Goal: Information Seeking & Learning: Learn about a topic

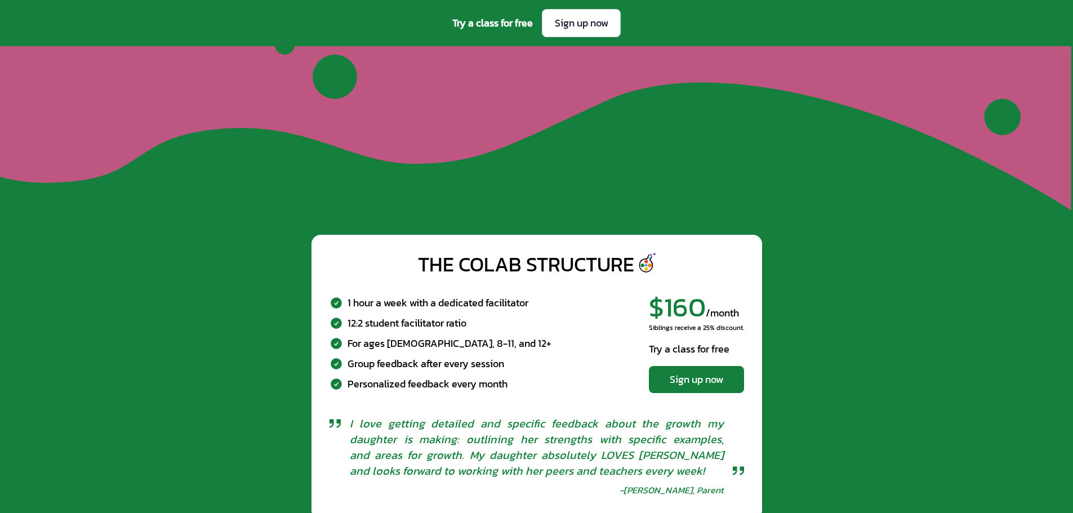
scroll to position [4362, 0]
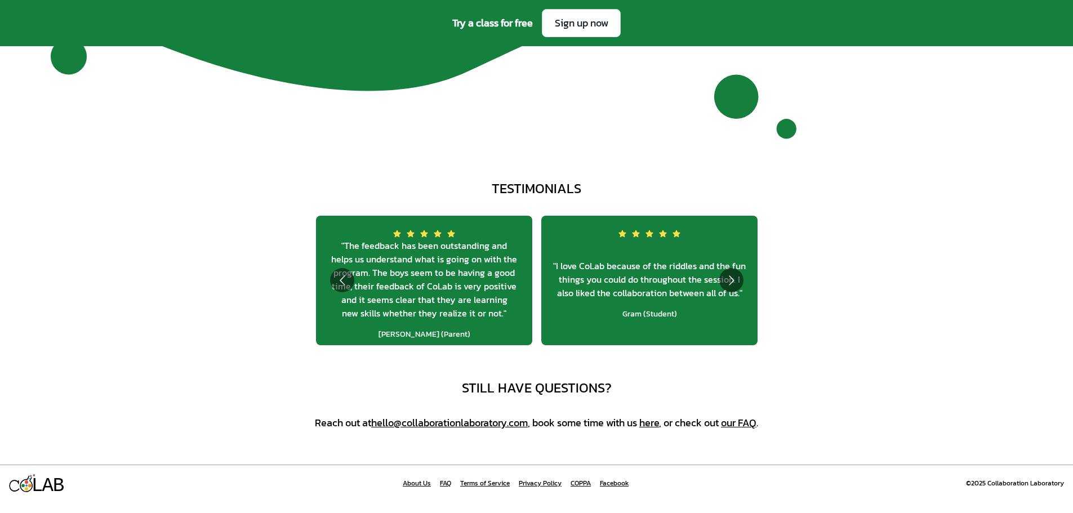
click at [619, 488] on link "Facebook" at bounding box center [614, 483] width 29 height 9
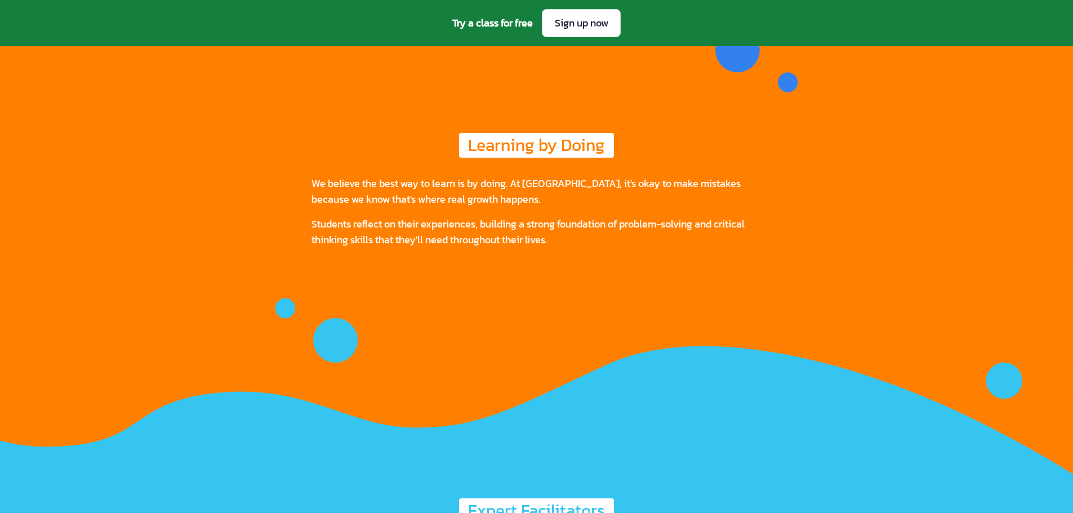
scroll to position [4362, 0]
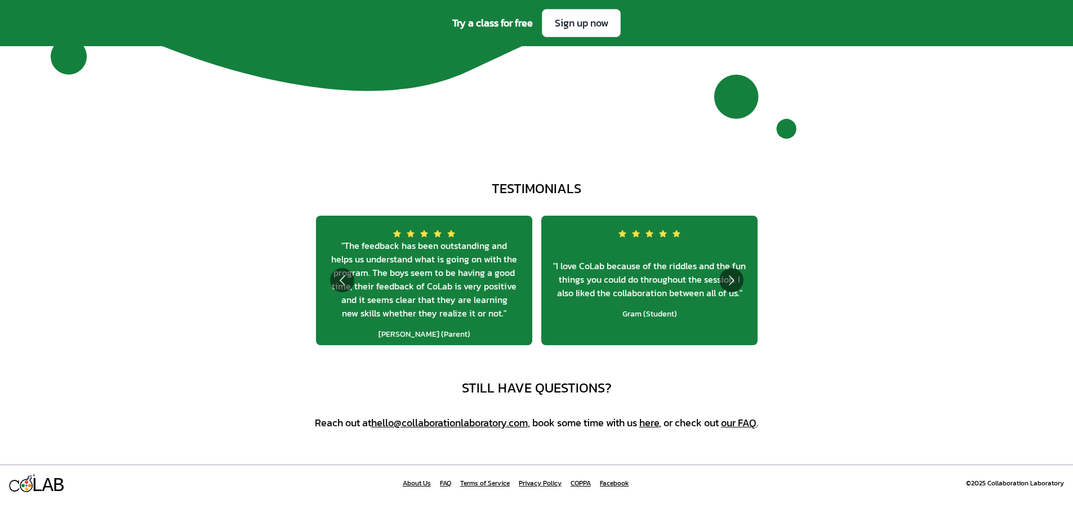
click at [443, 488] on link "FAQ" at bounding box center [445, 483] width 11 height 9
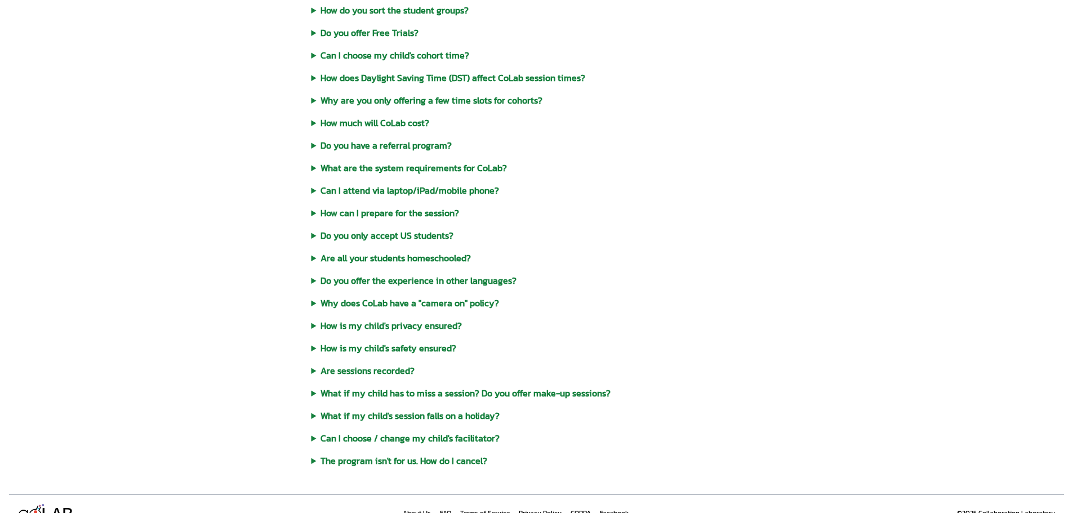
scroll to position [455, 0]
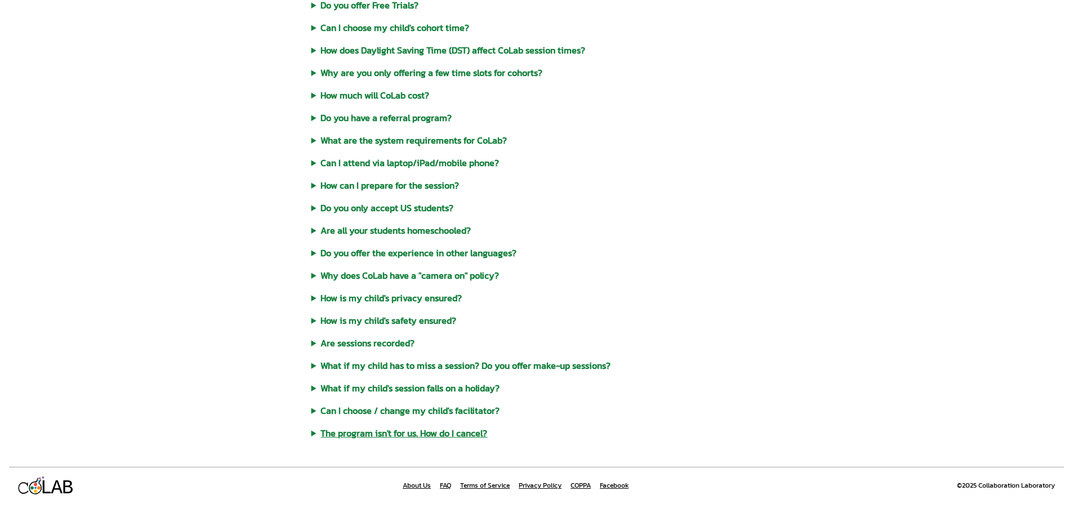
click at [431, 433] on summary "The program isn't for us. How do I cancel?" at bounding box center [537, 433] width 451 height 14
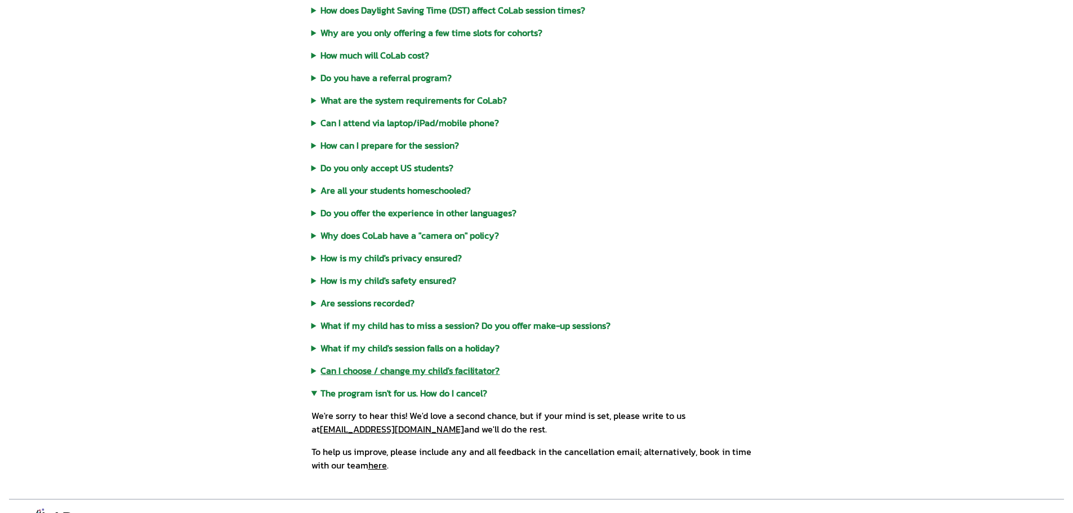
scroll to position [527, 0]
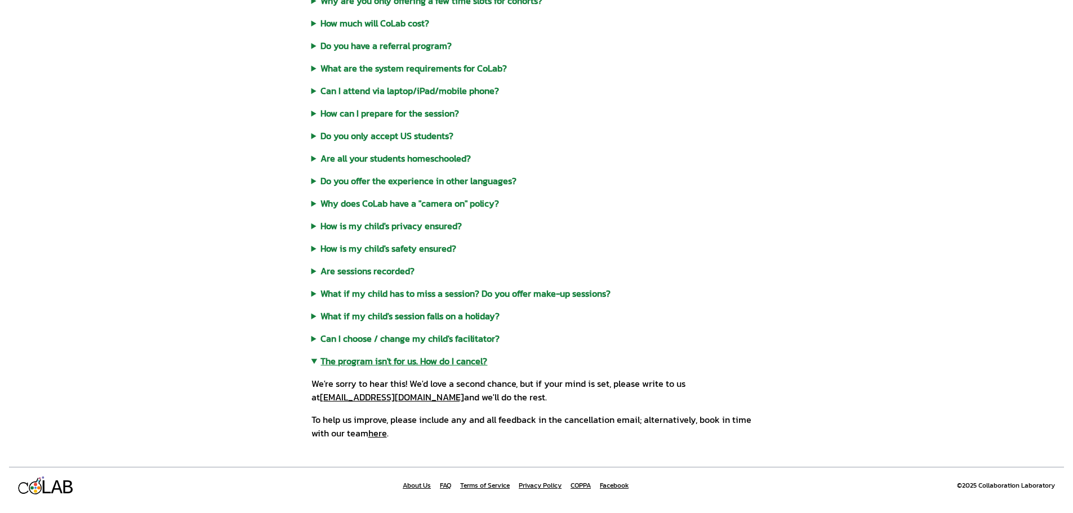
click at [408, 363] on summary "The program isn't for us. How do I cancel?" at bounding box center [537, 361] width 451 height 14
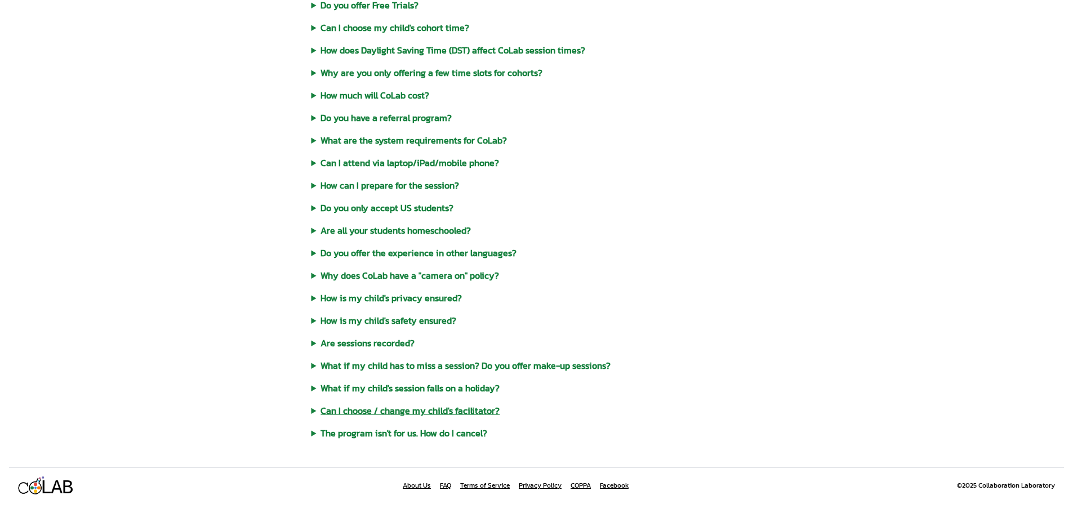
click at [330, 410] on summary "Can I choose / change my child's facilitator?" at bounding box center [537, 411] width 451 height 14
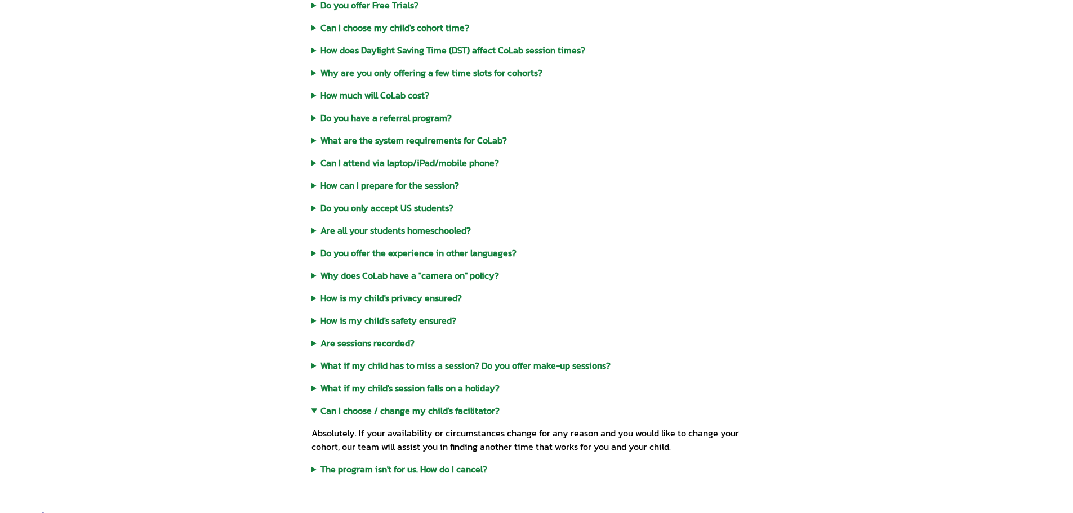
click at [318, 388] on summary "What if my child's session falls on a holiday?" at bounding box center [537, 388] width 451 height 14
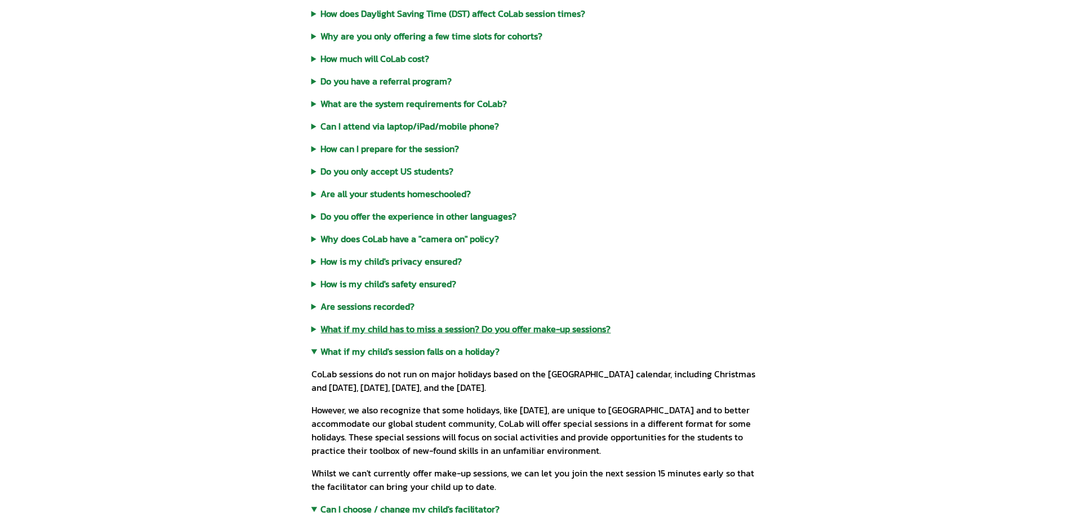
scroll to position [511, 0]
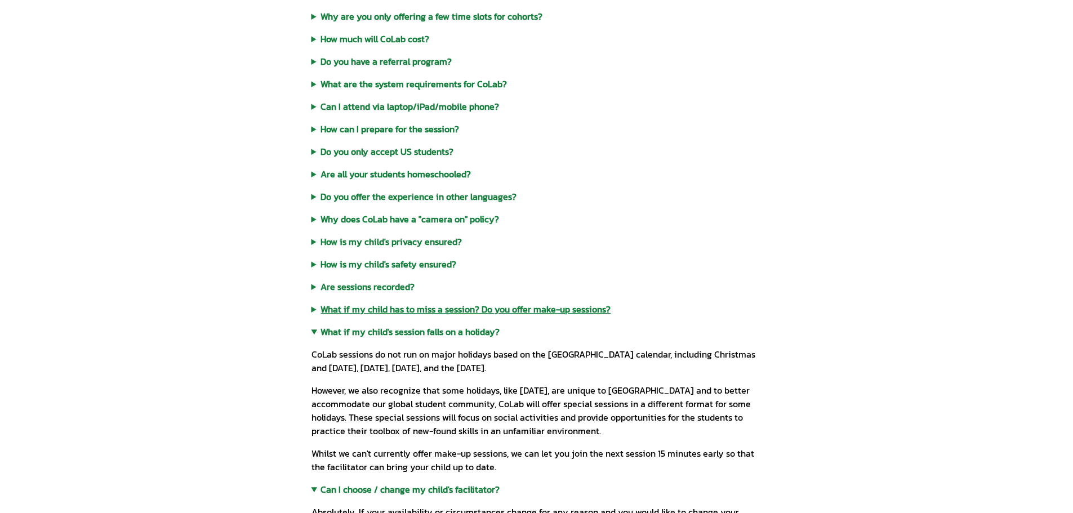
click at [339, 310] on summary "What if my child has to miss a session? Do you offer make-up sessions?" at bounding box center [537, 310] width 451 height 14
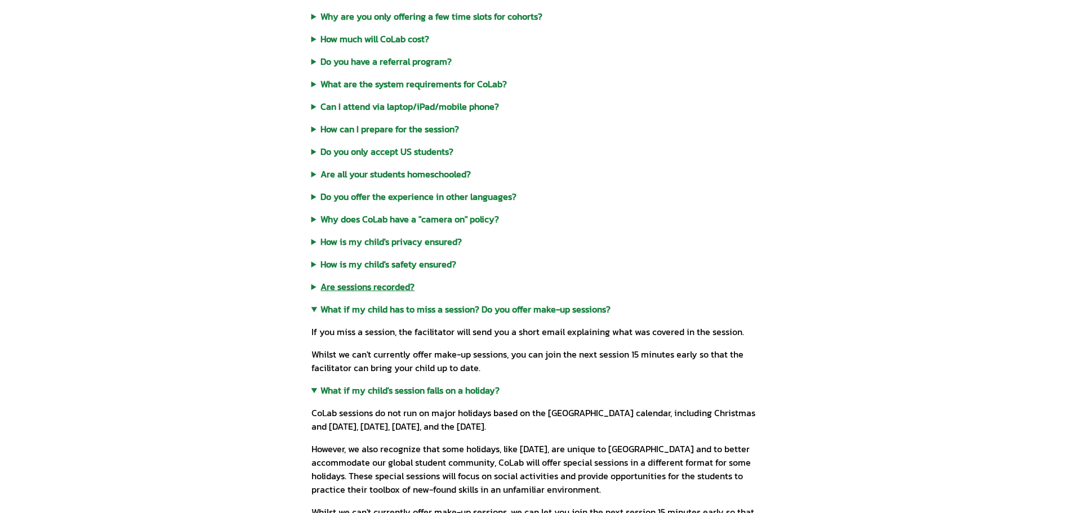
click at [375, 290] on summary "Are sessions recorded?" at bounding box center [537, 287] width 451 height 14
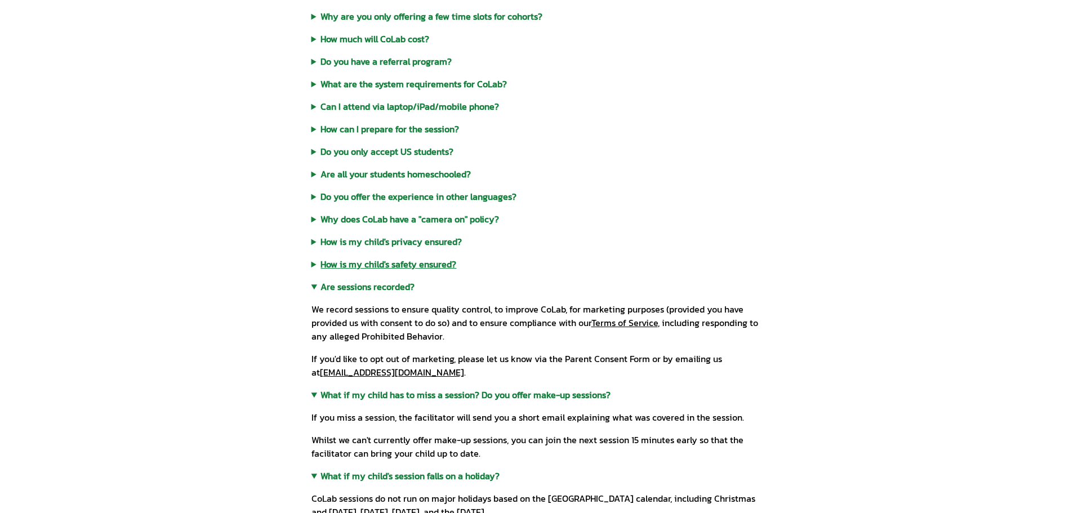
click at [402, 268] on summary "How is my child's safety ensured?" at bounding box center [537, 264] width 451 height 14
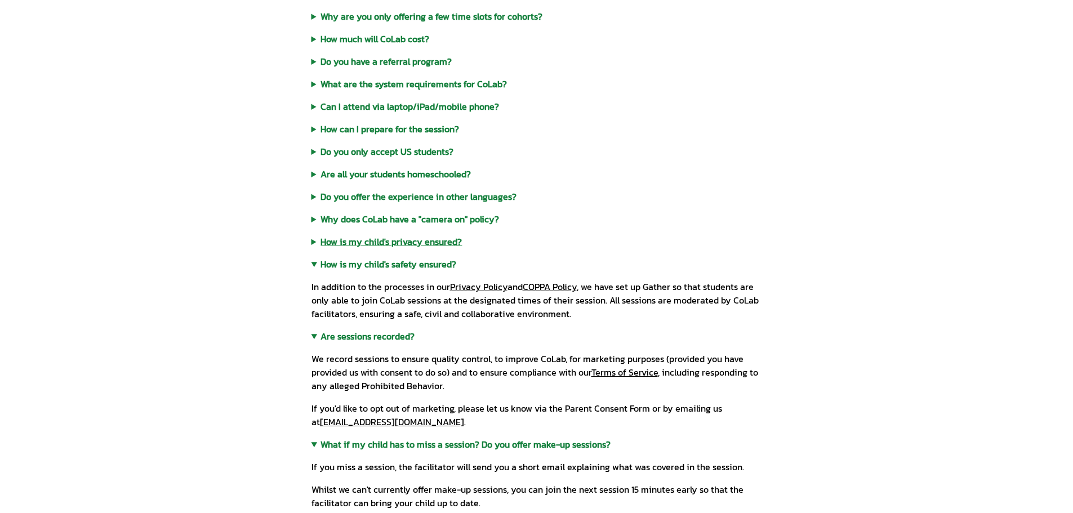
click at [447, 243] on summary "How is my child's privacy ensured?" at bounding box center [537, 242] width 451 height 14
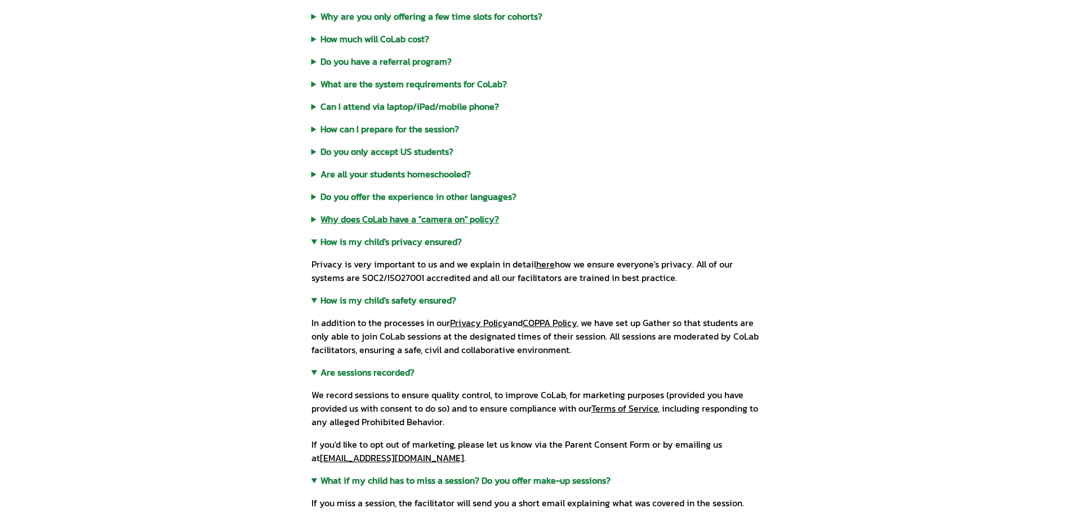
click at [406, 223] on summary "Why does CoLab have a "camera on" policy?" at bounding box center [537, 219] width 451 height 14
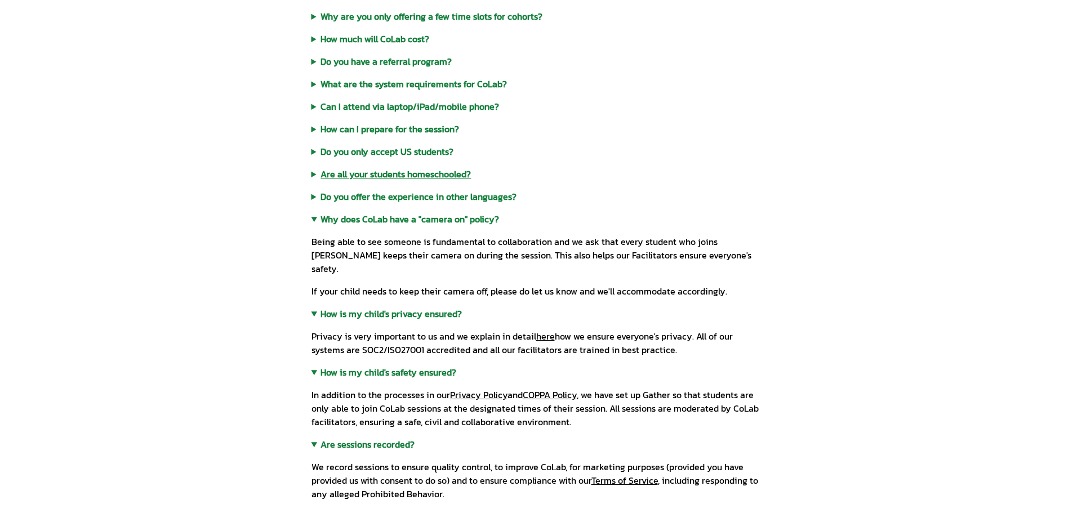
click at [363, 171] on summary "Are all your students homeschooled?" at bounding box center [537, 174] width 451 height 14
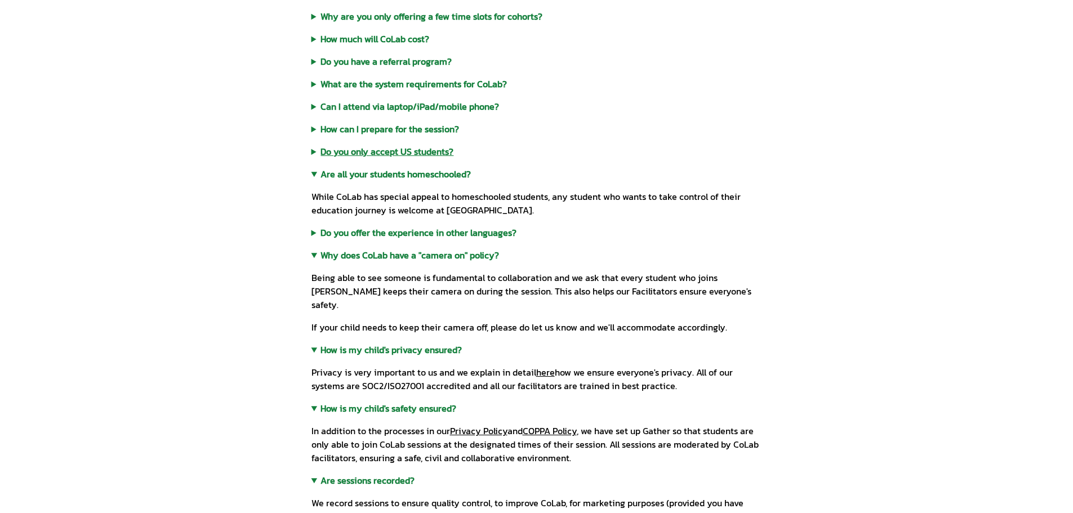
scroll to position [455, 0]
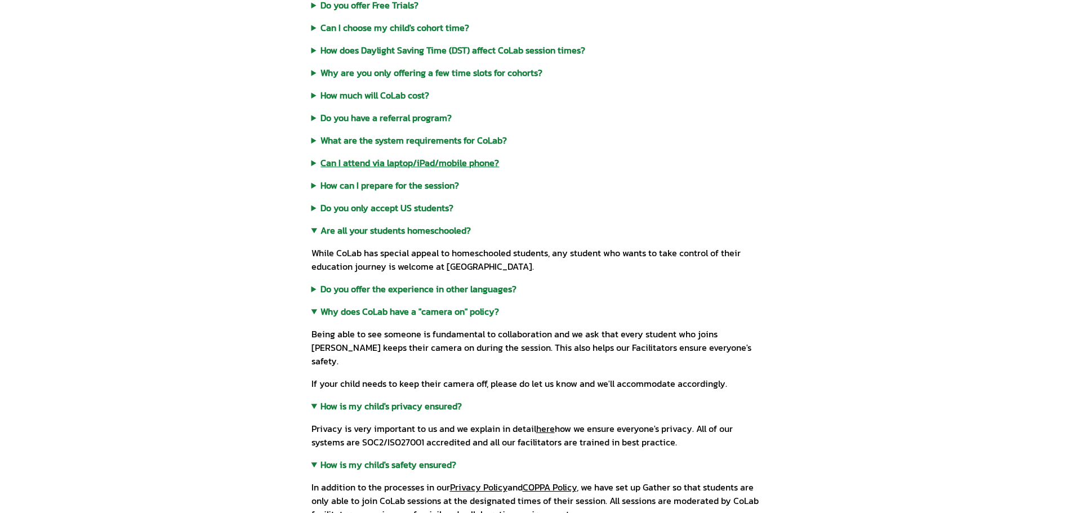
click at [345, 167] on summary "Can I attend via laptop/iPad/mobile phone?" at bounding box center [537, 163] width 451 height 14
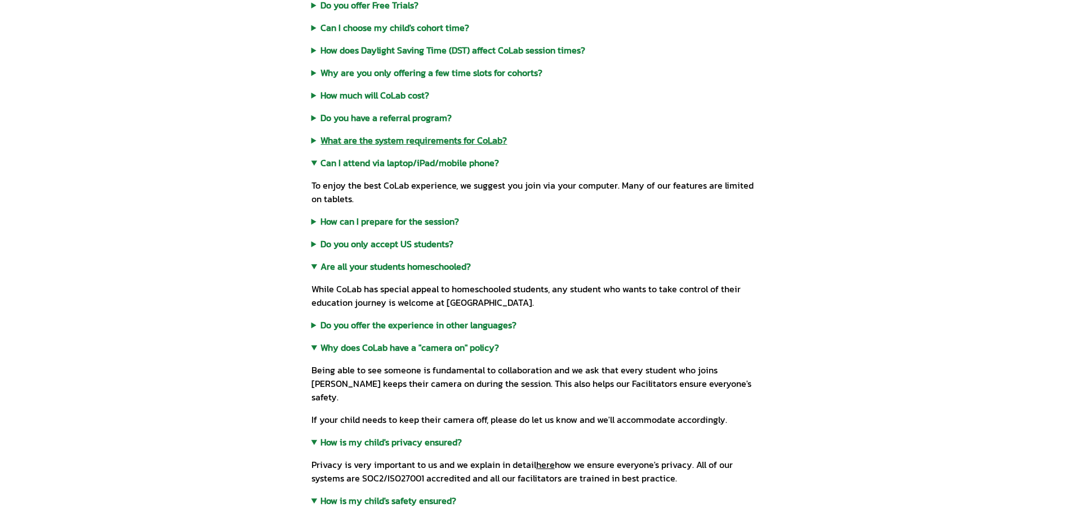
click at [361, 138] on summary "What are the system requirements for CoLab?" at bounding box center [537, 141] width 451 height 14
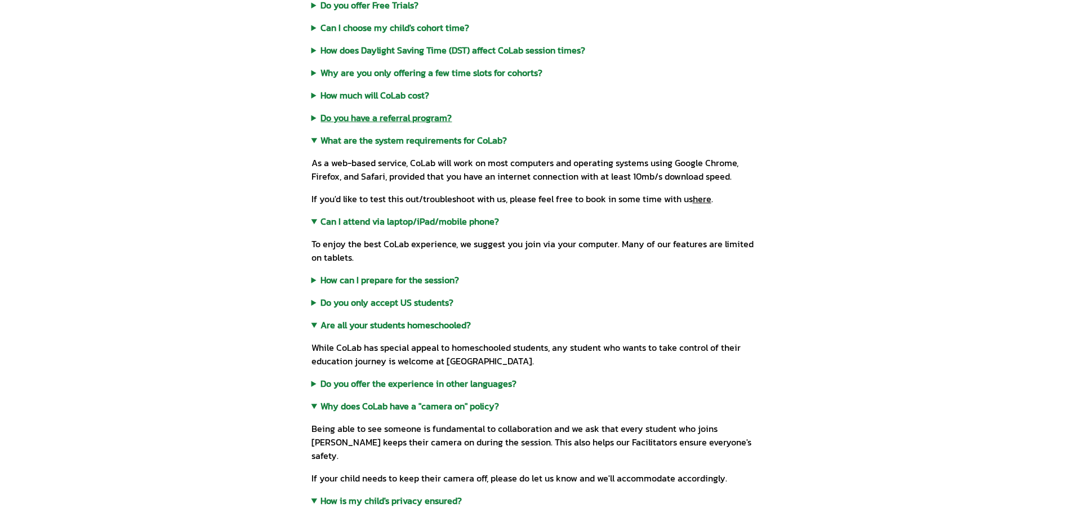
click at [353, 118] on summary "Do you have a referral program?" at bounding box center [537, 118] width 451 height 14
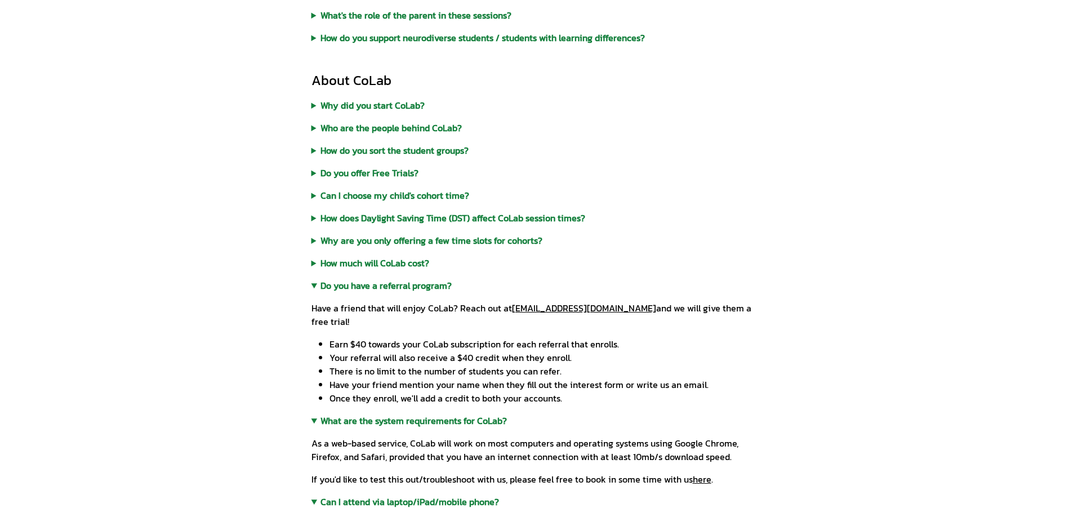
scroll to position [286, 0]
click at [391, 264] on summary "How much will CoLab cost?" at bounding box center [537, 264] width 451 height 14
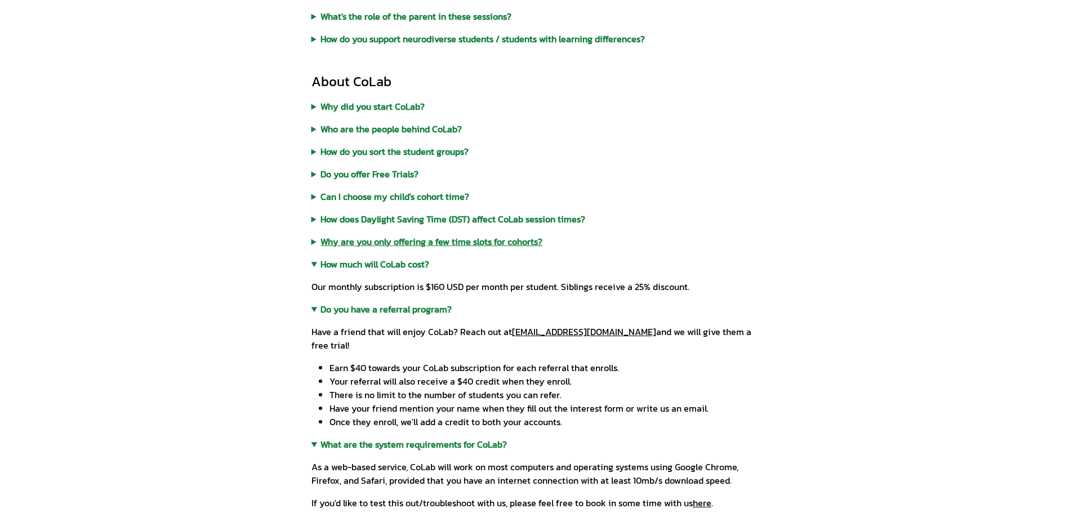
click at [441, 240] on summary "Why are you only offering a few time slots for cohorts?" at bounding box center [537, 242] width 451 height 14
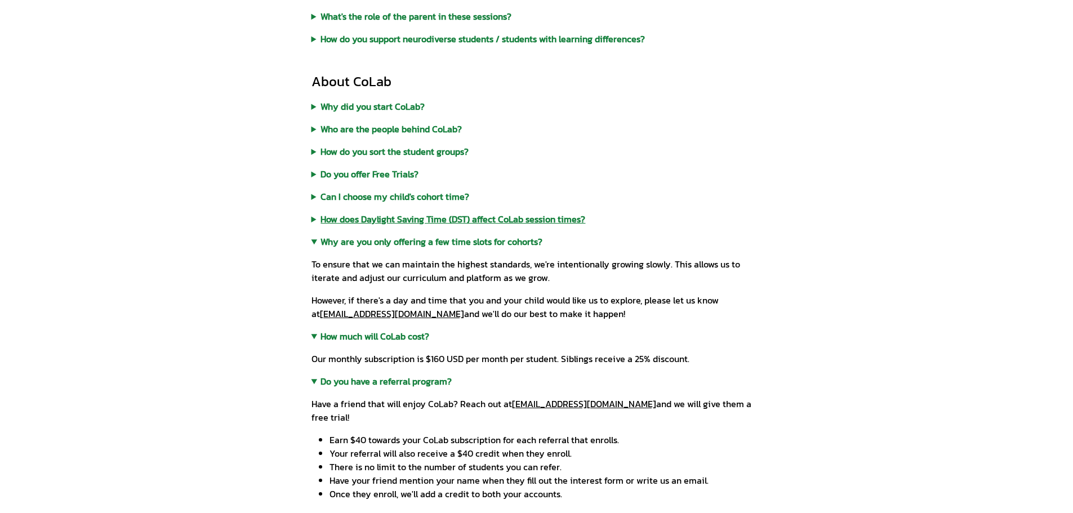
click at [405, 216] on summary "How does Daylight Saving Time (DST) affect CoLab session times?" at bounding box center [537, 219] width 451 height 14
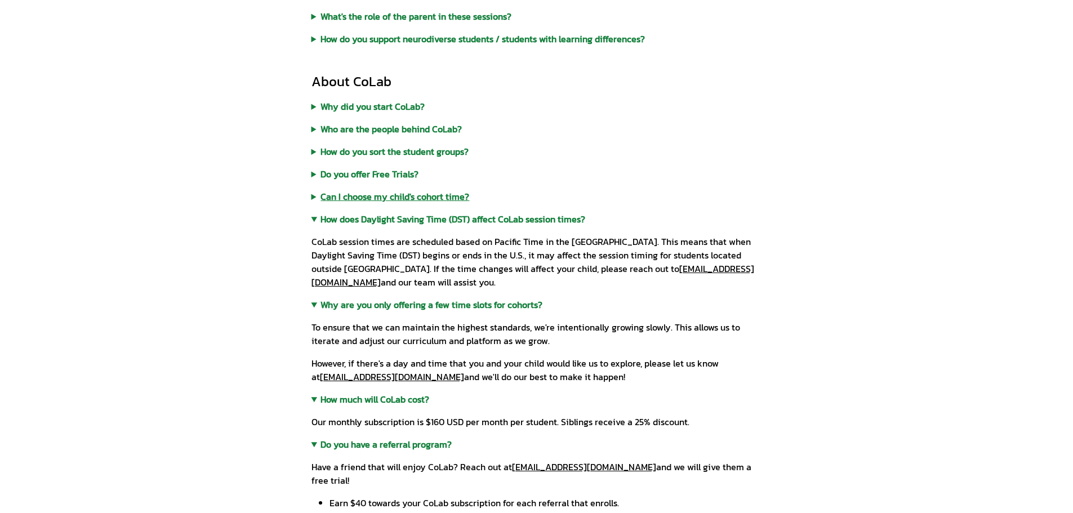
click at [346, 195] on summary "Can I choose my child's cohort time?" at bounding box center [537, 197] width 451 height 14
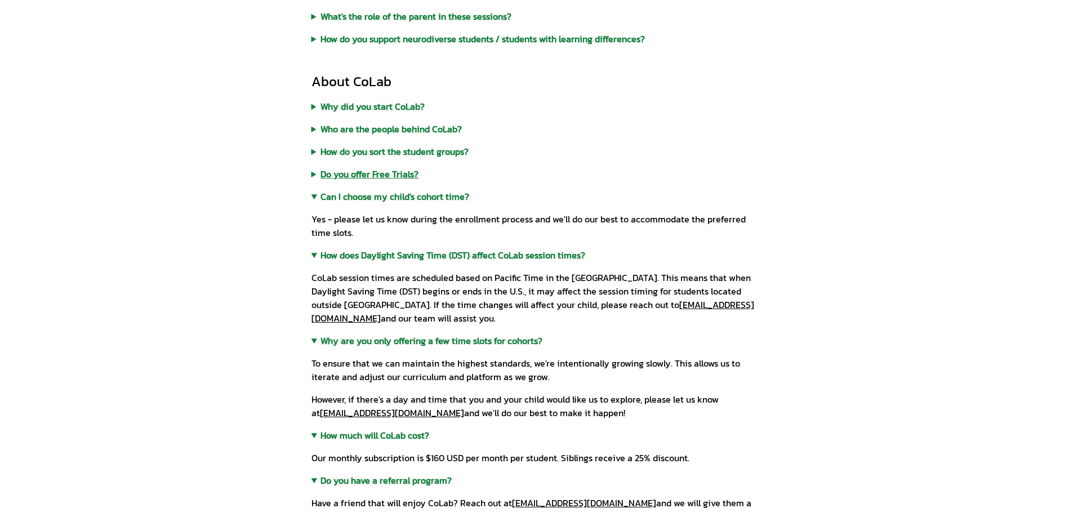
click at [337, 170] on summary "Do you offer Free Trials?" at bounding box center [537, 174] width 451 height 14
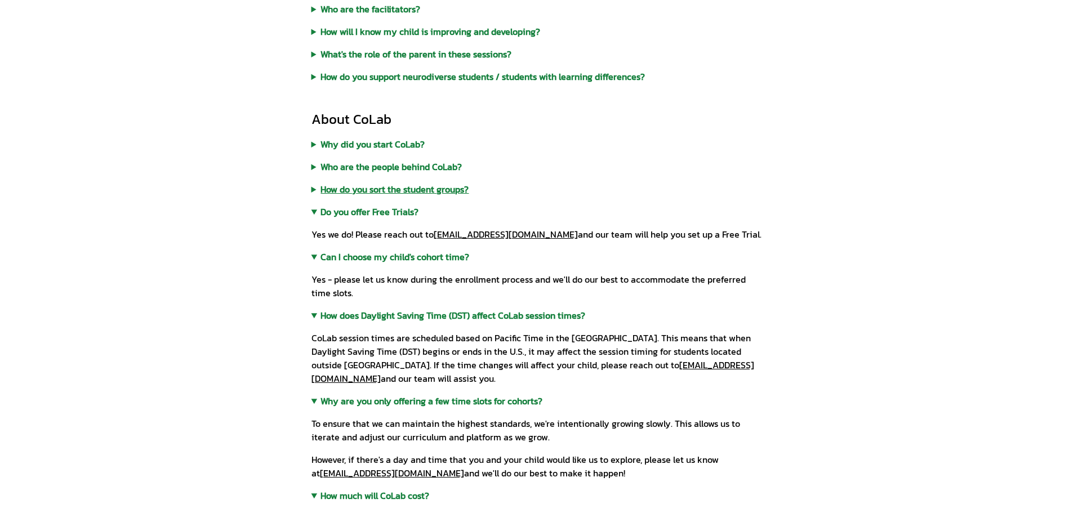
scroll to position [229, 0]
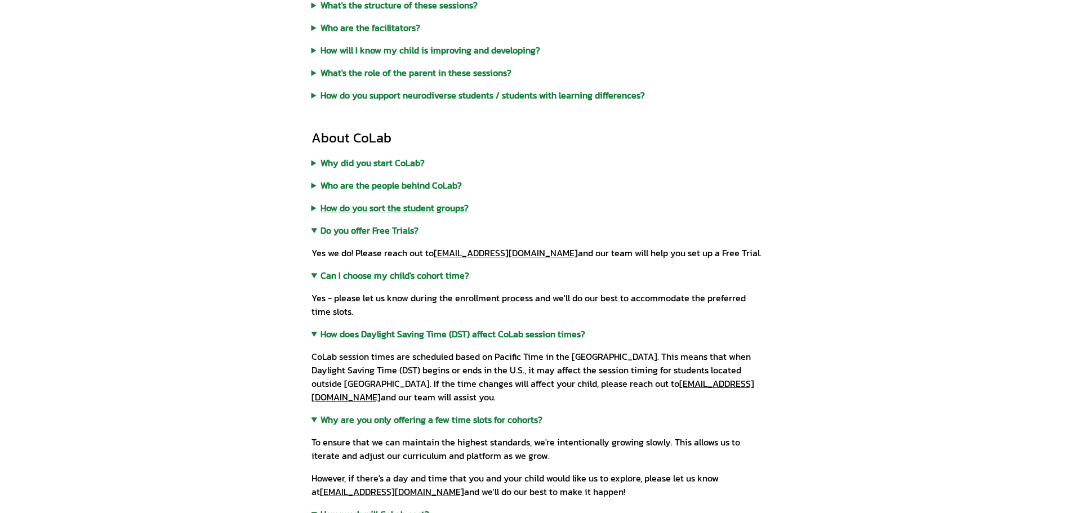
click at [330, 206] on summary "How do you sort the student groups?" at bounding box center [537, 208] width 451 height 14
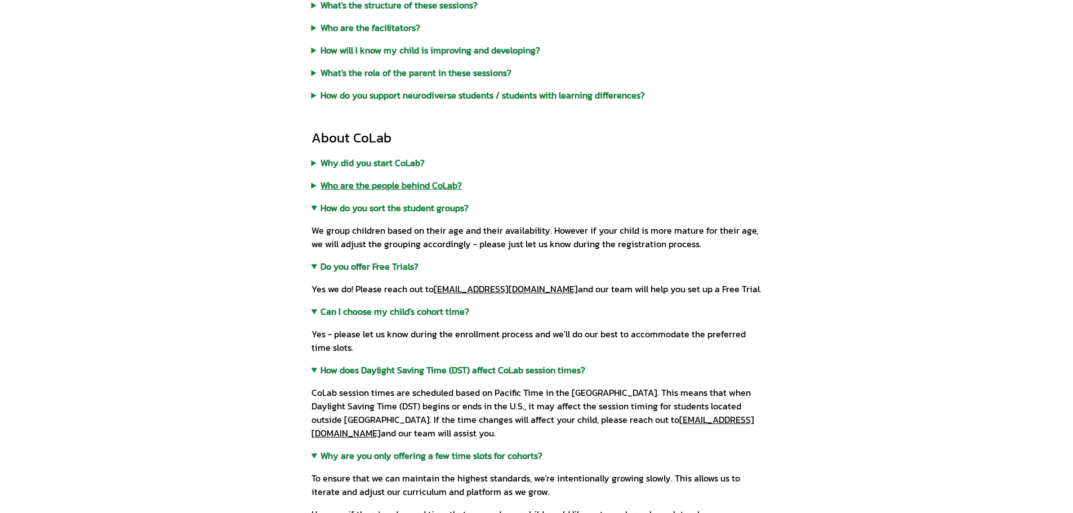
click at [359, 190] on summary "Who are the people behind CoLab?" at bounding box center [537, 186] width 451 height 14
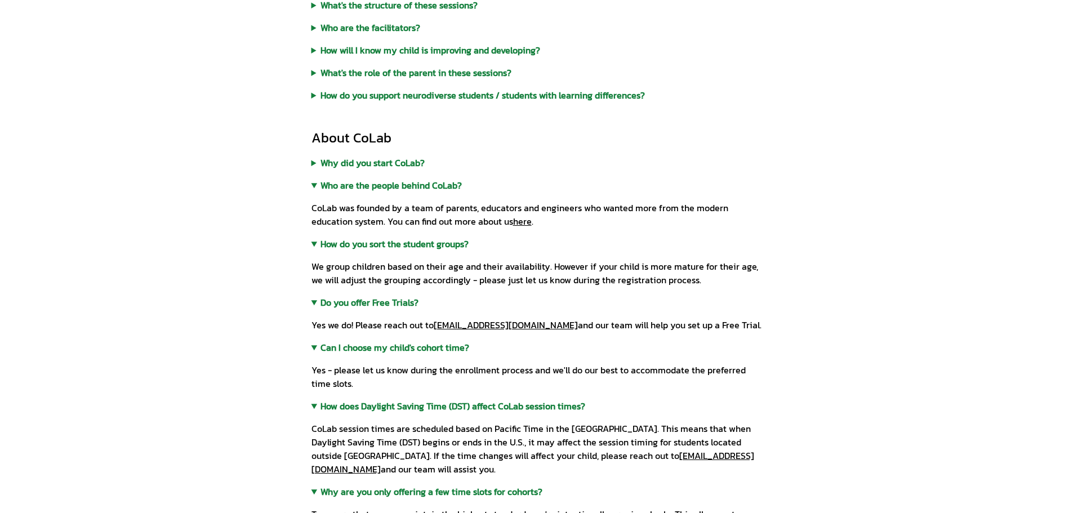
click at [517, 224] on link "here" at bounding box center [522, 222] width 19 height 14
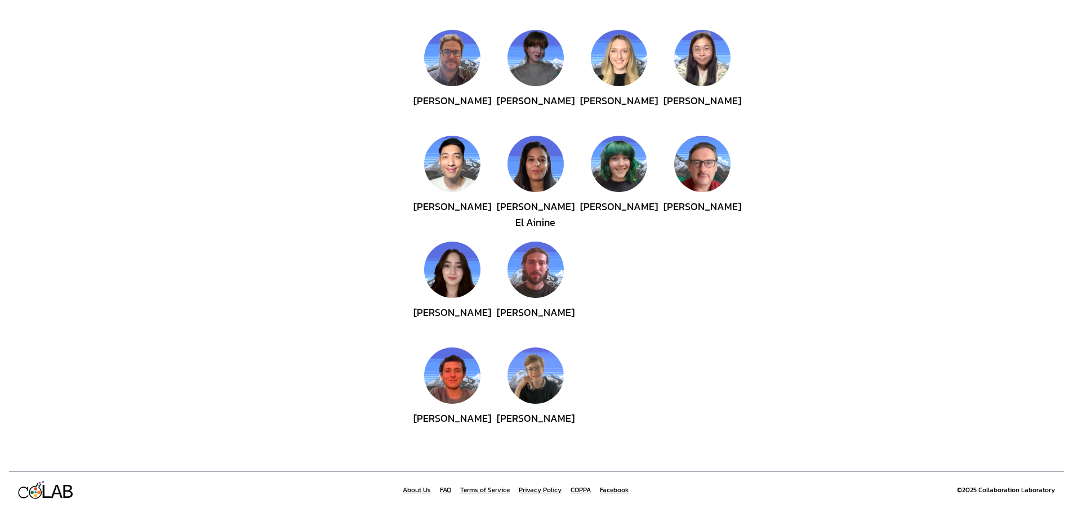
scroll to position [511, 0]
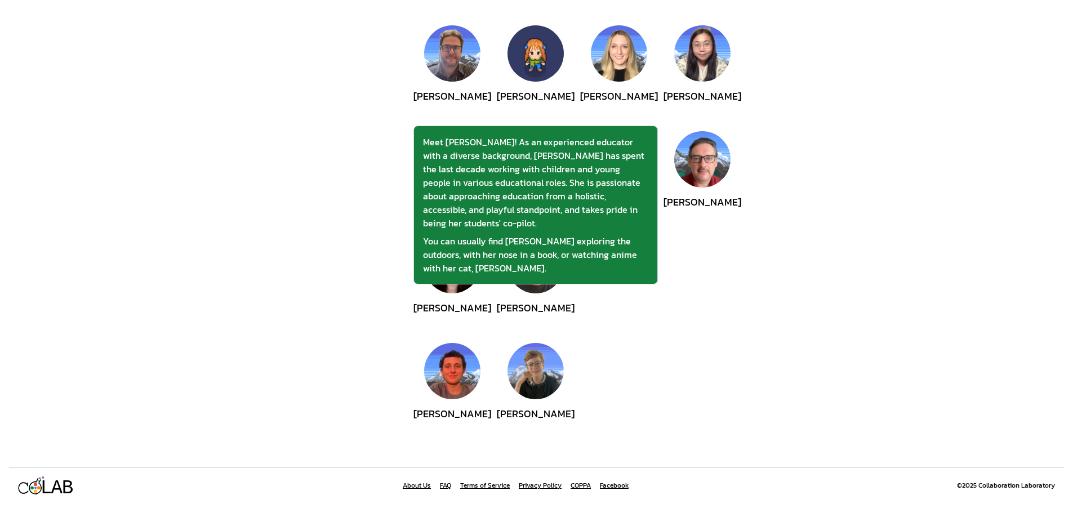
click at [529, 60] on img at bounding box center [536, 53] width 56 height 56
click at [535, 96] on div "Finn Blackmore" at bounding box center [536, 105] width 78 height 34
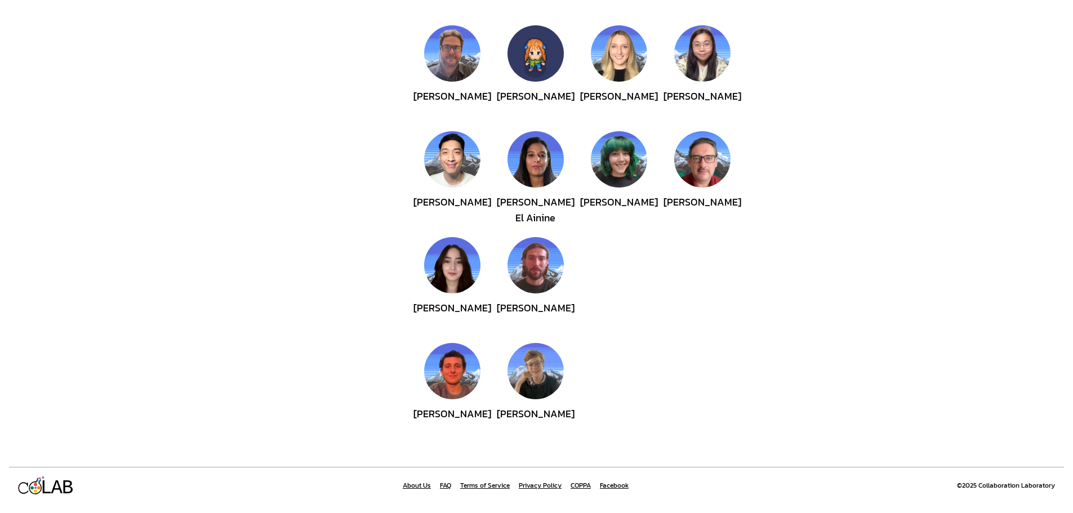
click at [541, 58] on img at bounding box center [536, 53] width 56 height 56
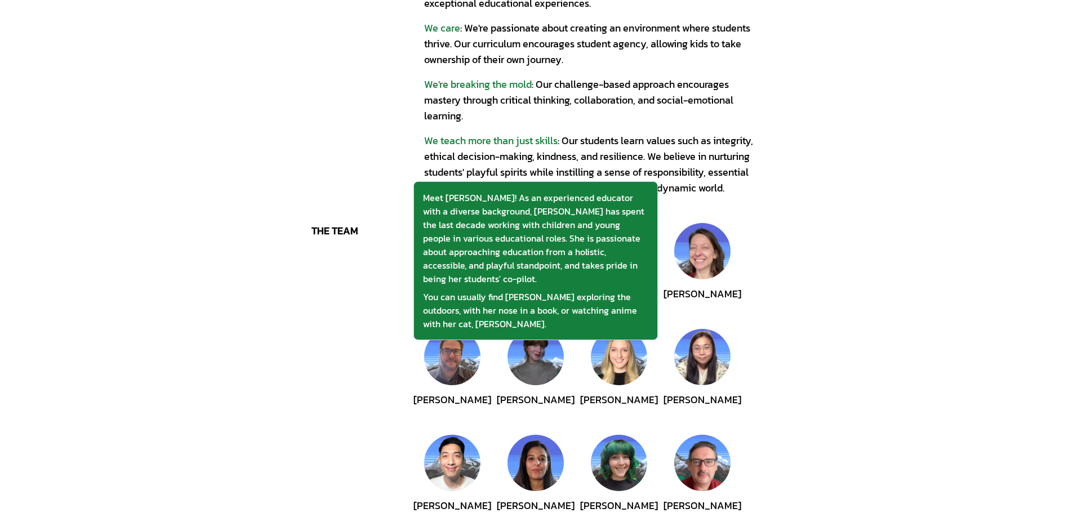
scroll to position [338, 0]
